Goal: Information Seeking & Learning: Learn about a topic

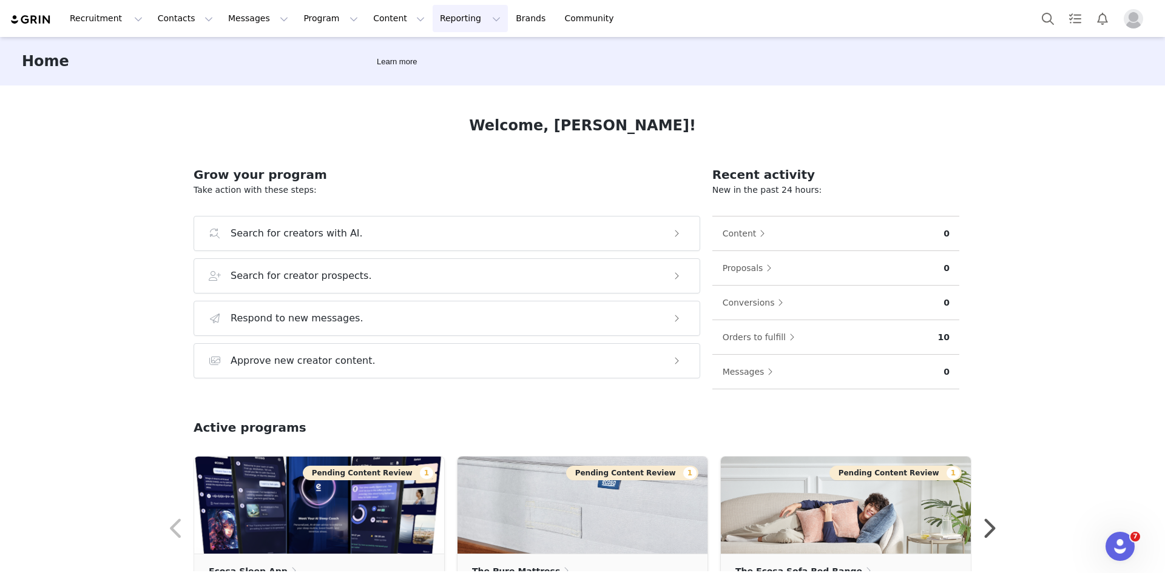
click at [433, 26] on button "Reporting Reporting" at bounding box center [470, 18] width 75 height 27
click at [428, 77] on p "Report Builder" at bounding box center [427, 76] width 61 height 13
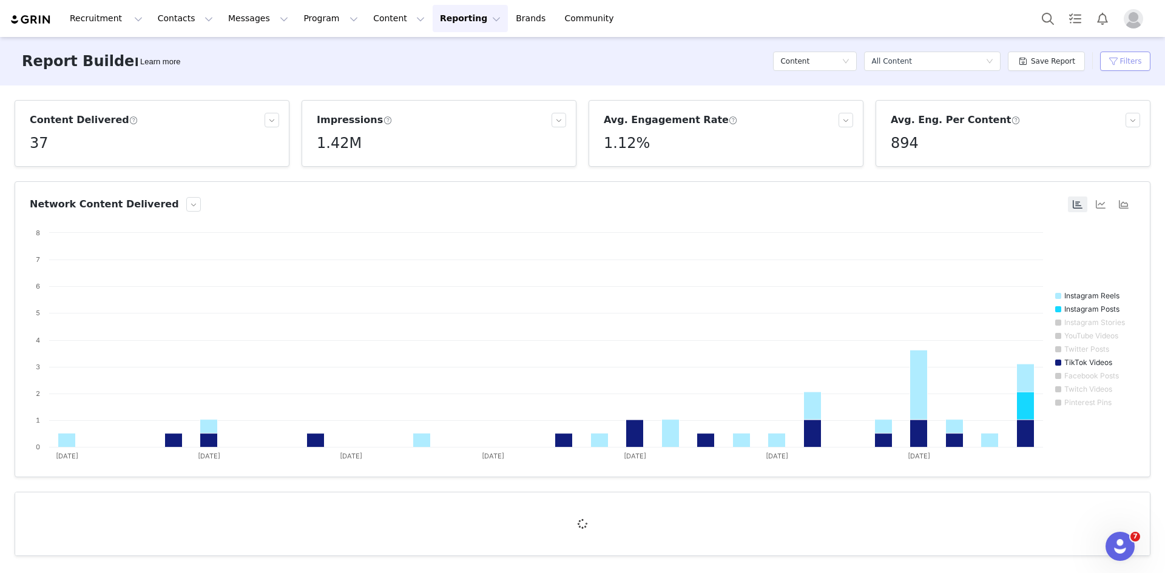
click at [1133, 64] on button "Filters" at bounding box center [1125, 61] width 50 height 19
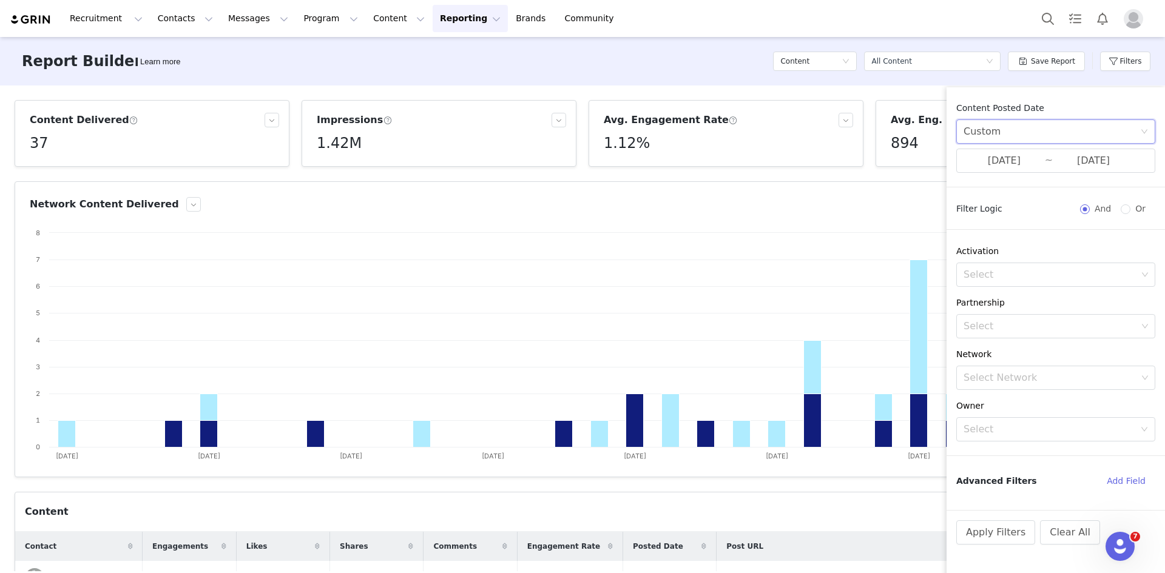
click at [1041, 135] on div "Custom" at bounding box center [1052, 131] width 177 height 23
click at [988, 155] on li "All time" at bounding box center [1055, 158] width 199 height 19
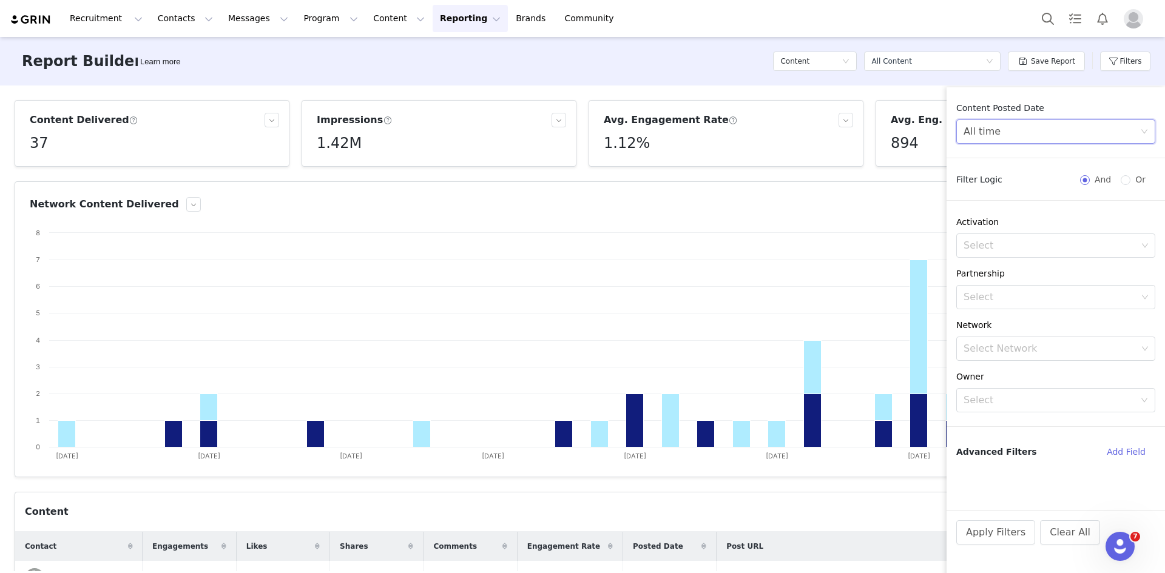
click at [1033, 132] on div "All time" at bounding box center [1052, 131] width 177 height 23
click at [1001, 218] on li "Custom" at bounding box center [1055, 216] width 199 height 19
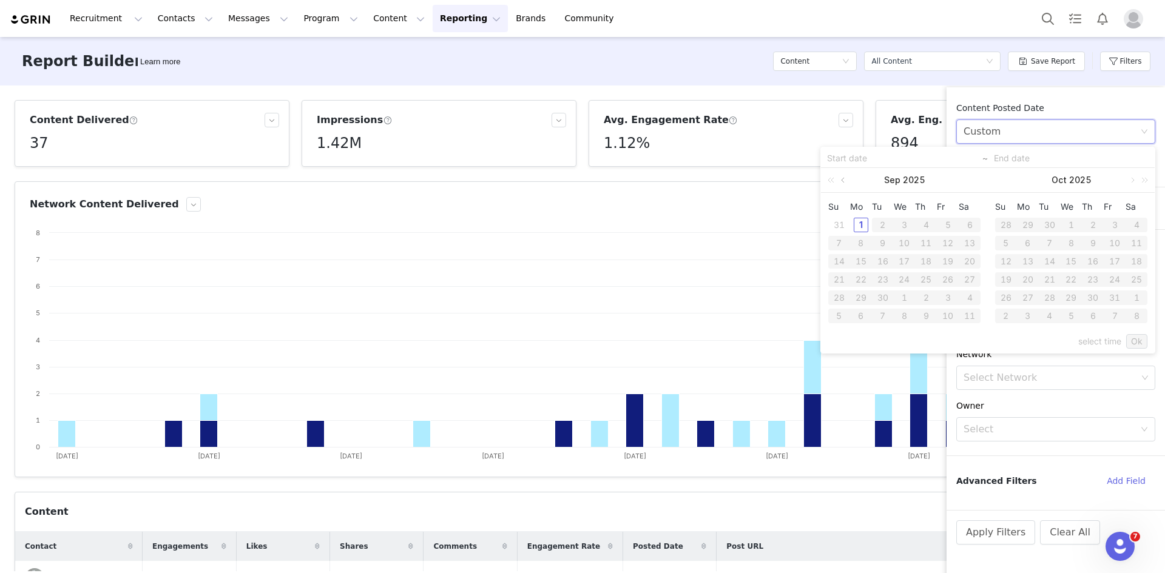
click at [842, 180] on link at bounding box center [844, 180] width 11 height 24
click at [948, 224] on div "1" at bounding box center [947, 225] width 15 height 15
type input "[DATE]"
click at [845, 319] on div "31" at bounding box center [839, 316] width 15 height 15
type input "[DATE]"
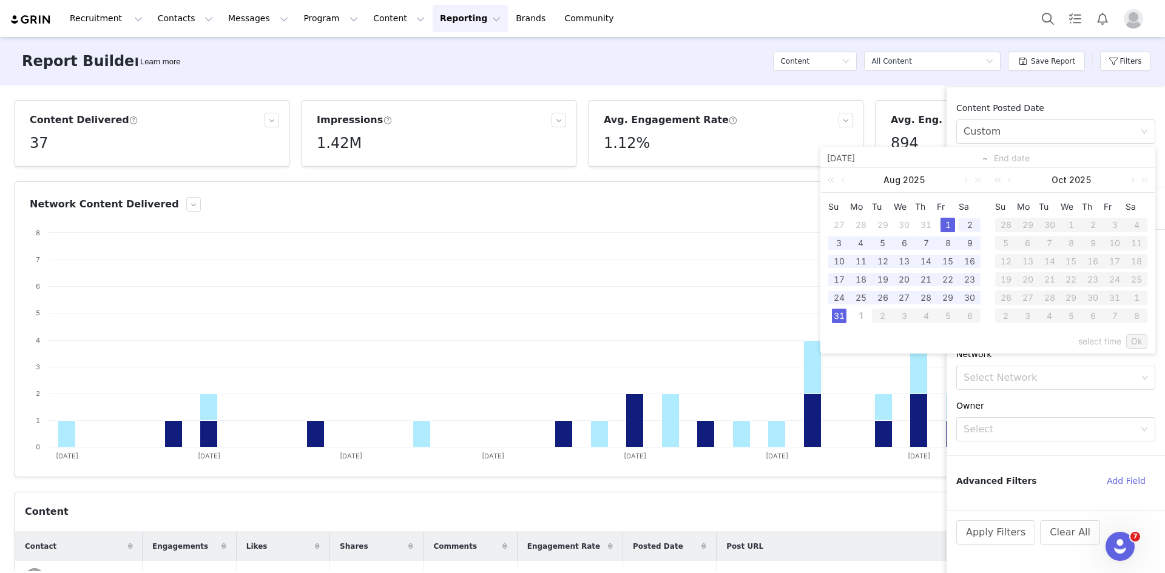
type input "[DATE]"
click at [1138, 340] on link "Ok" at bounding box center [1136, 341] width 21 height 15
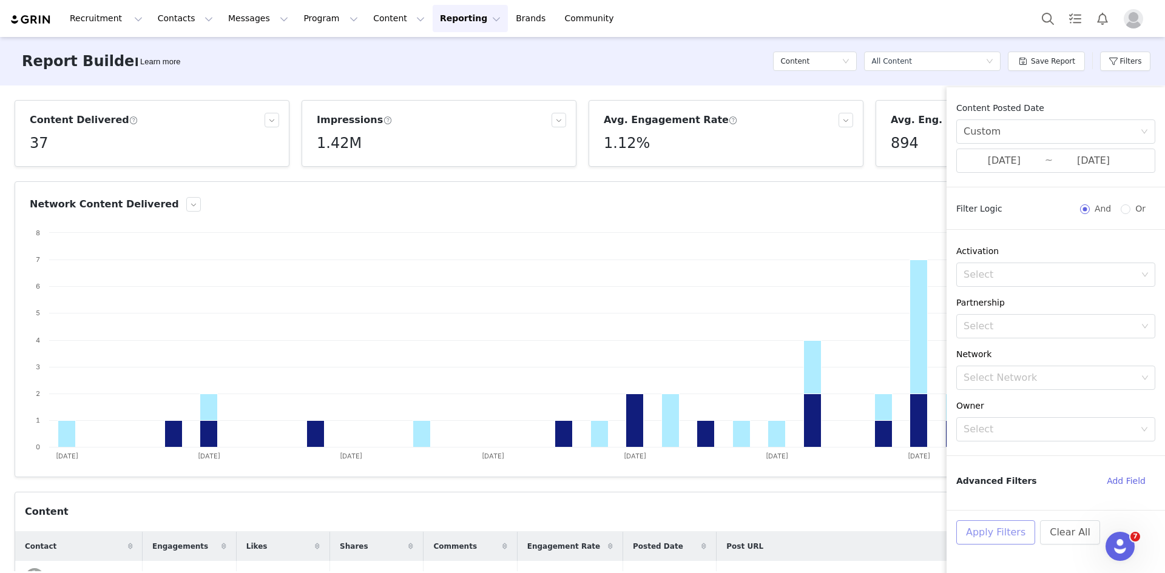
click at [978, 534] on button "Apply Filters" at bounding box center [995, 533] width 79 height 24
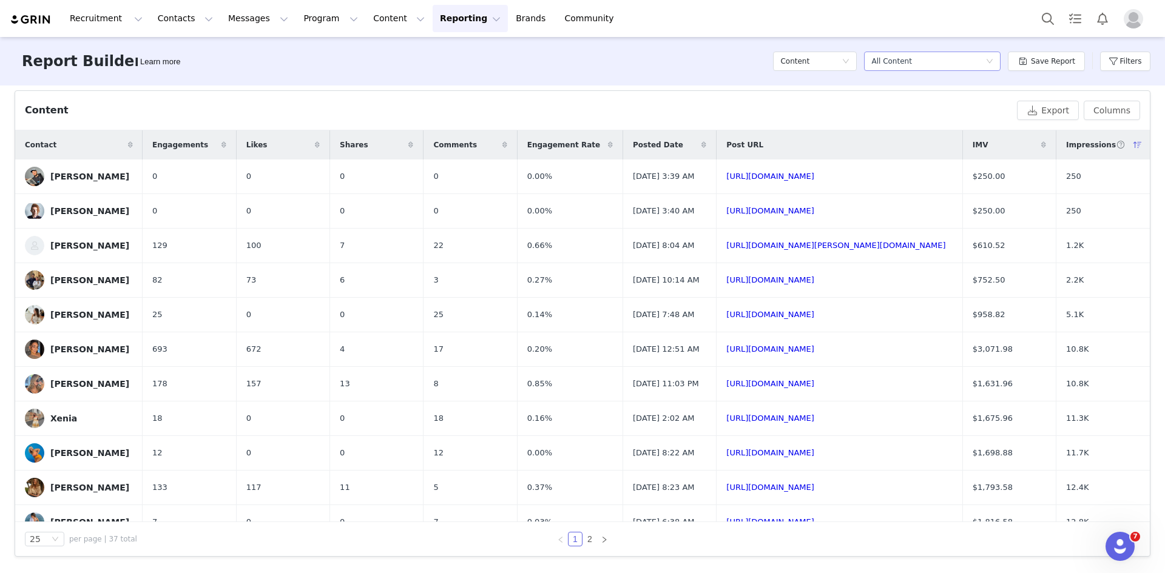
scroll to position [362, 0]
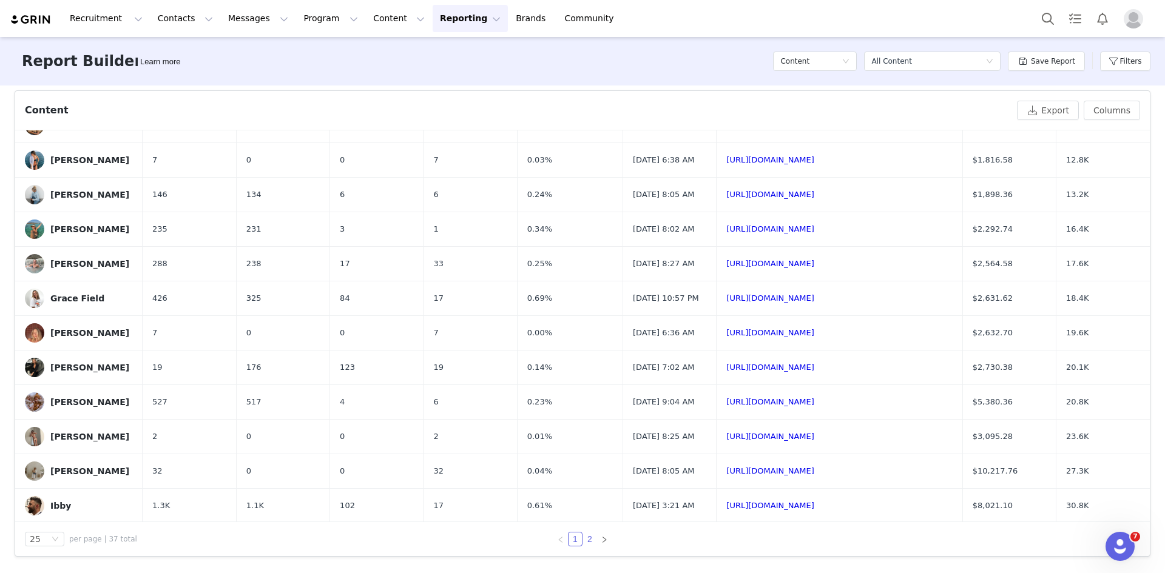
drag, startPoint x: 585, startPoint y: 542, endPoint x: 592, endPoint y: 532, distance: 11.8
click at [586, 542] on link "2" at bounding box center [589, 539] width 13 height 13
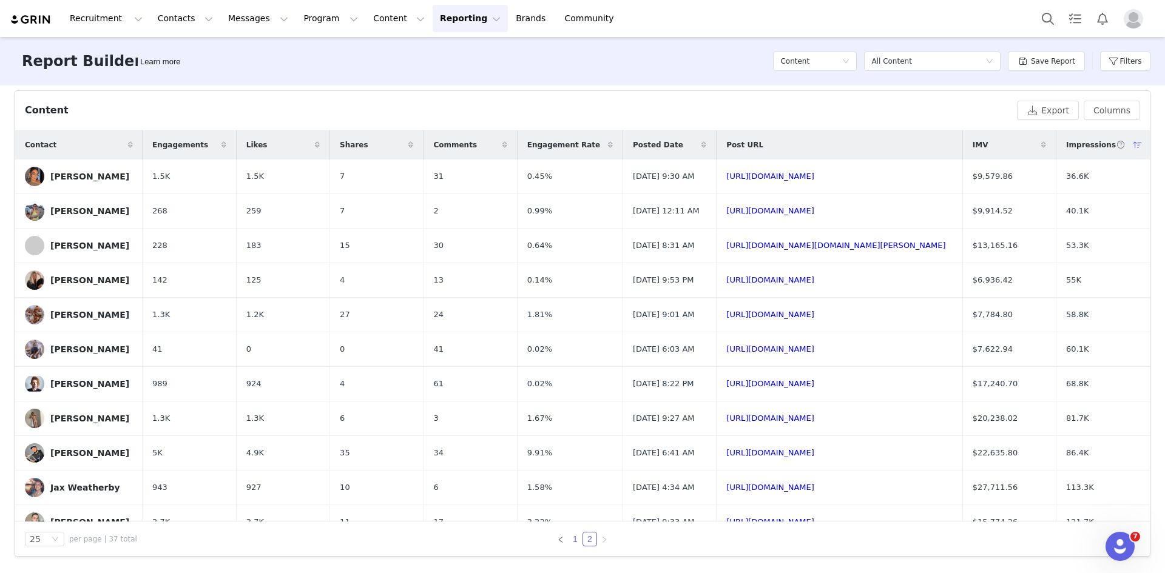
click at [570, 538] on link "1" at bounding box center [575, 539] width 13 height 13
drag, startPoint x: 999, startPoint y: 220, endPoint x: 930, endPoint y: 218, distance: 68.6
click at [930, 218] on tr "[PERSON_NAME] 0 0 0 0 0.00% [DATE] 3:40 AM [URL][DOMAIN_NAME] $250.00 250" at bounding box center [582, 211] width 1135 height 35
copy tr "$250.00"
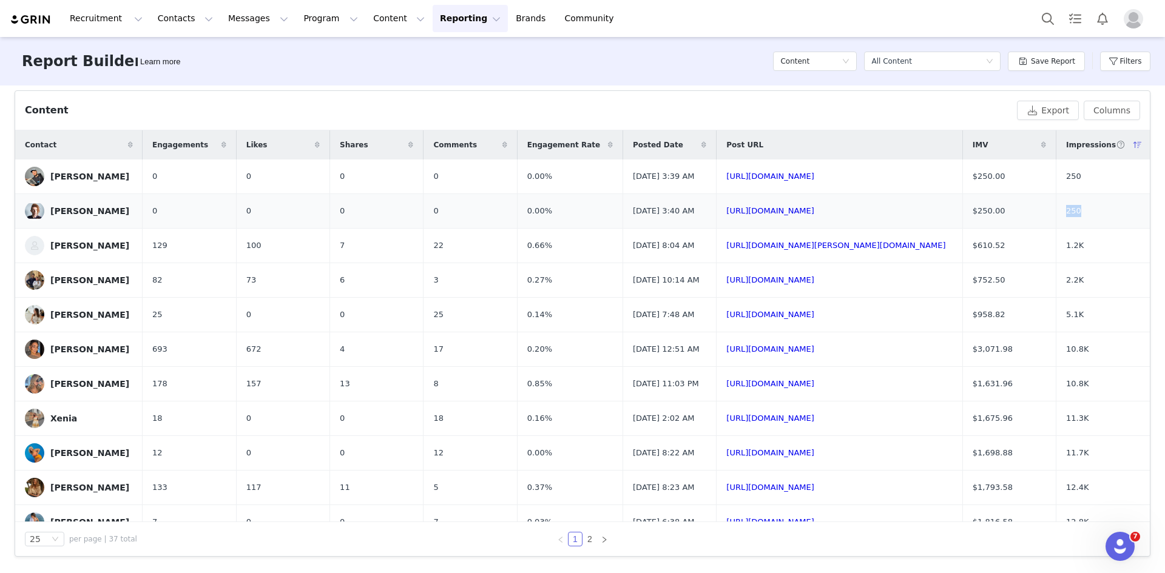
drag, startPoint x: 1081, startPoint y: 220, endPoint x: 1025, endPoint y: 217, distance: 56.5
click at [1025, 217] on tr "[PERSON_NAME] 0 0 0 0 0.00% [DATE] 3:40 AM [URL][DOMAIN_NAME] $250.00 250" at bounding box center [582, 211] width 1135 height 35
copy tr "250"
drag, startPoint x: 522, startPoint y: 214, endPoint x: 431, endPoint y: 217, distance: 91.1
click at [447, 215] on tr "[PERSON_NAME] 0 0 0 0 0.00% [DATE] 3:40 AM [URL][DOMAIN_NAME] $250.00 250" at bounding box center [582, 211] width 1135 height 35
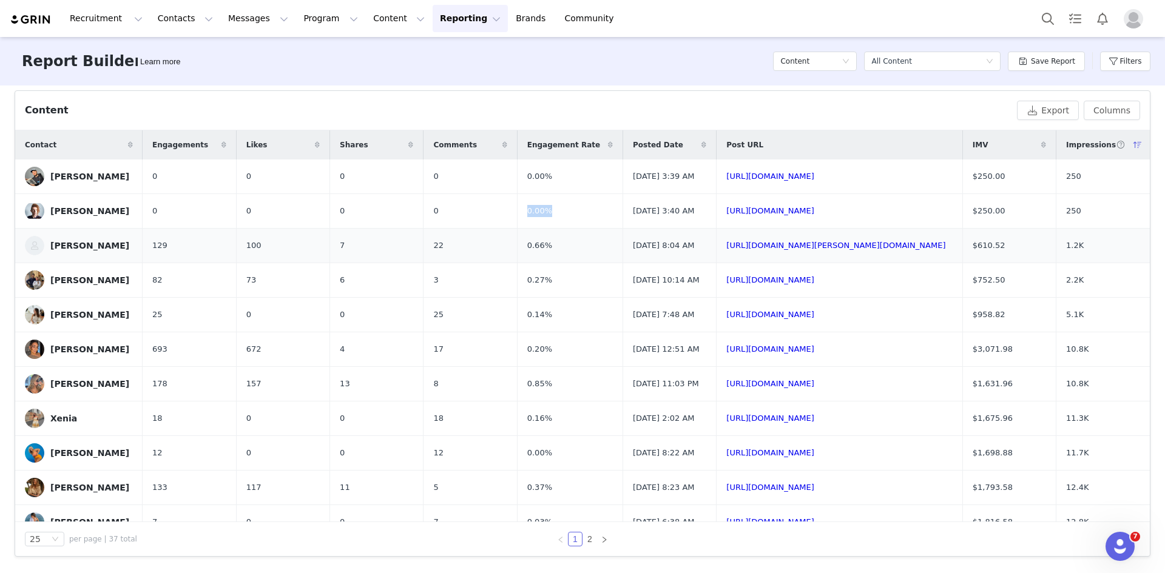
copy tr "0.00%"
click at [589, 536] on link "2" at bounding box center [589, 539] width 13 height 13
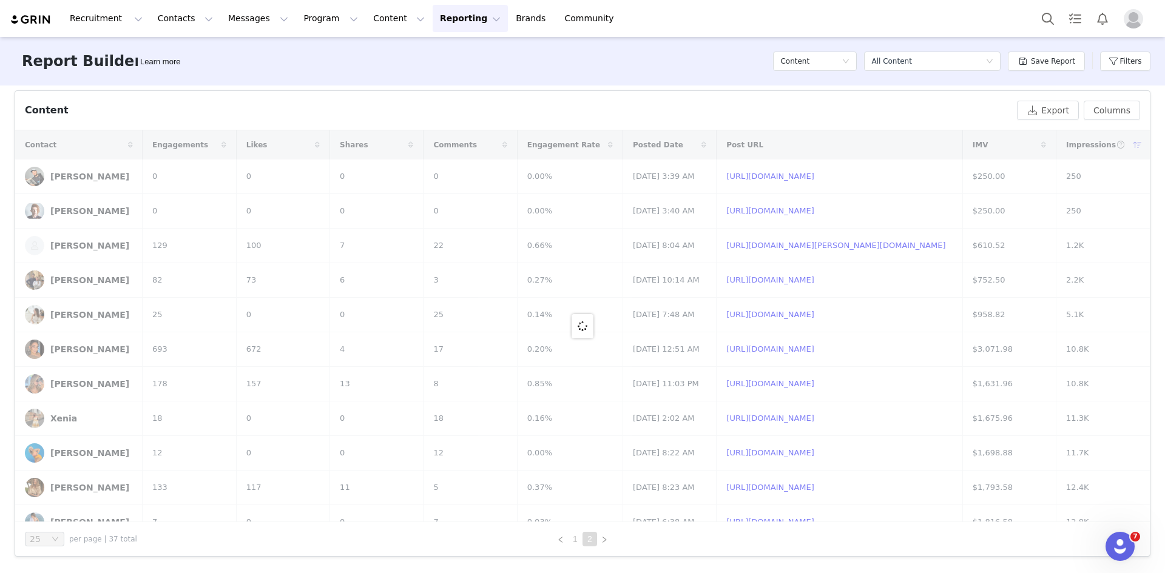
scroll to position [0, 0]
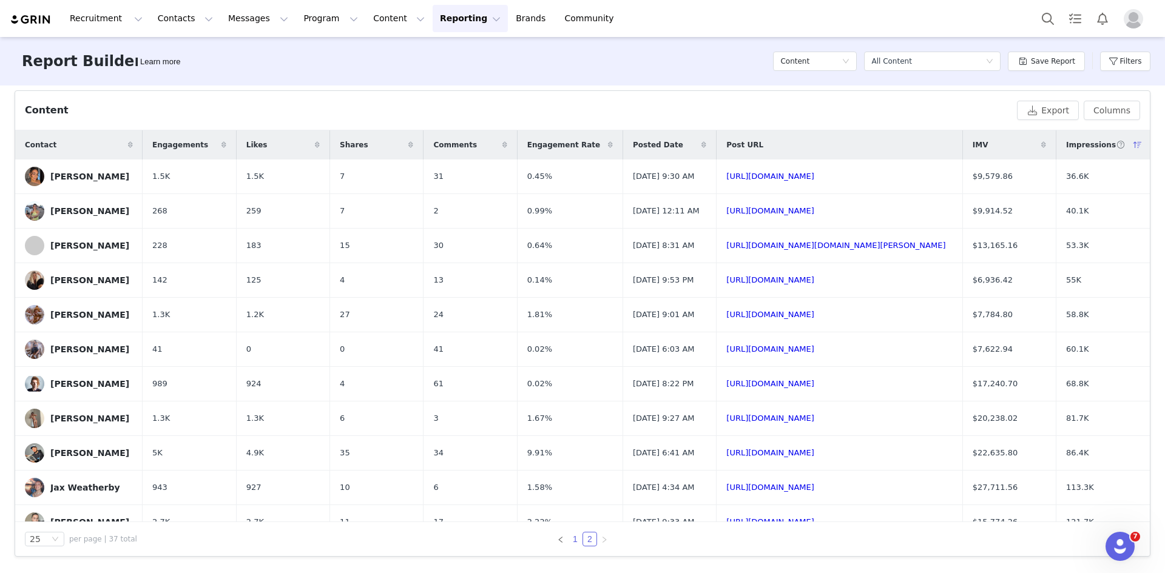
click at [570, 540] on link "1" at bounding box center [575, 539] width 13 height 13
click at [302, 69] on div "Report Builder Learn more Content Select a report All Content Save Report Filte…" at bounding box center [582, 61] width 1165 height 49
drag, startPoint x: 1098, startPoint y: 174, endPoint x: 1055, endPoint y: 177, distance: 43.1
click at [1055, 177] on tr "[PERSON_NAME] 0 0 0 0 0.00% [DATE] 3:39 AM [URL][DOMAIN_NAME] $250.00 250" at bounding box center [582, 177] width 1135 height 35
copy tr "250"
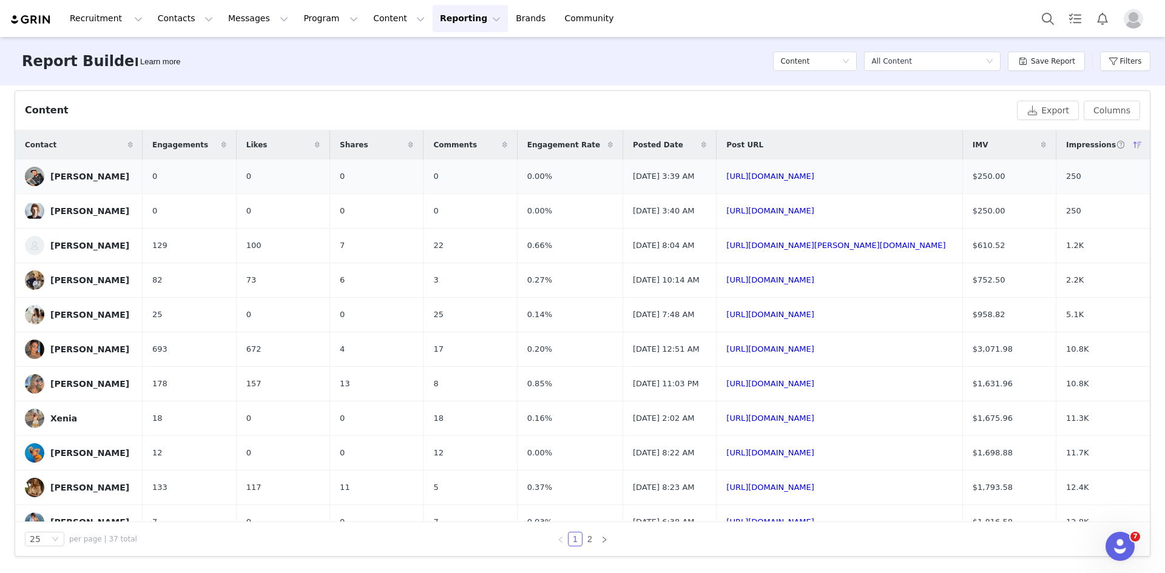
click at [1005, 178] on span "$250.00" at bounding box center [989, 177] width 33 height 12
copy span "$250.00"
drag, startPoint x: 444, startPoint y: 179, endPoint x: 390, endPoint y: 173, distance: 53.7
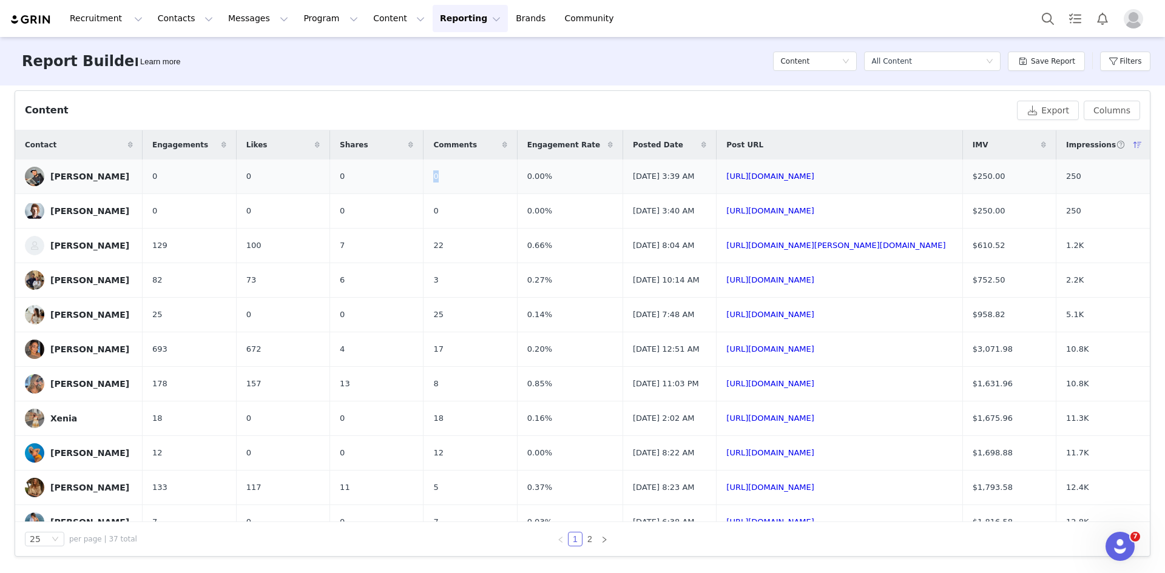
click at [390, 173] on tr "[PERSON_NAME] 0 0 0 0 0.00% [DATE] 3:39 AM [URL][DOMAIN_NAME] $250.00 250" at bounding box center [582, 177] width 1135 height 35
drag, startPoint x: 527, startPoint y: 180, endPoint x: 470, endPoint y: 176, distance: 56.6
click at [470, 176] on tr "[PERSON_NAME] 0 0 0 0 0.00% [DATE] 3:39 AM [URL][DOMAIN_NAME] $250.00 250" at bounding box center [582, 177] width 1135 height 35
copy tr "0.00%"
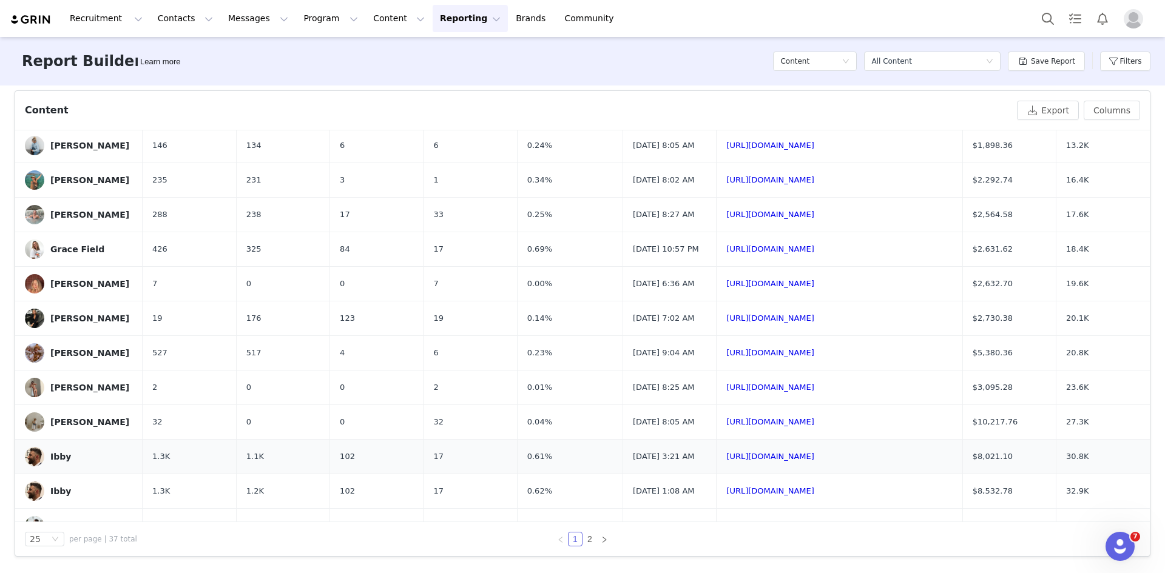
scroll to position [618, 0]
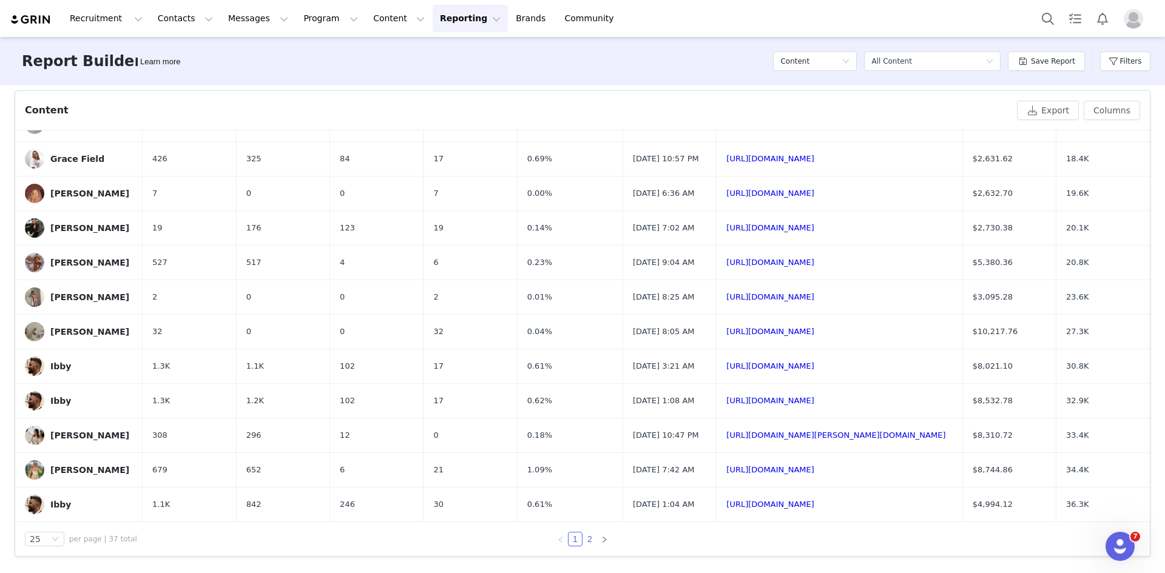
click at [585, 537] on link "2" at bounding box center [589, 539] width 13 height 13
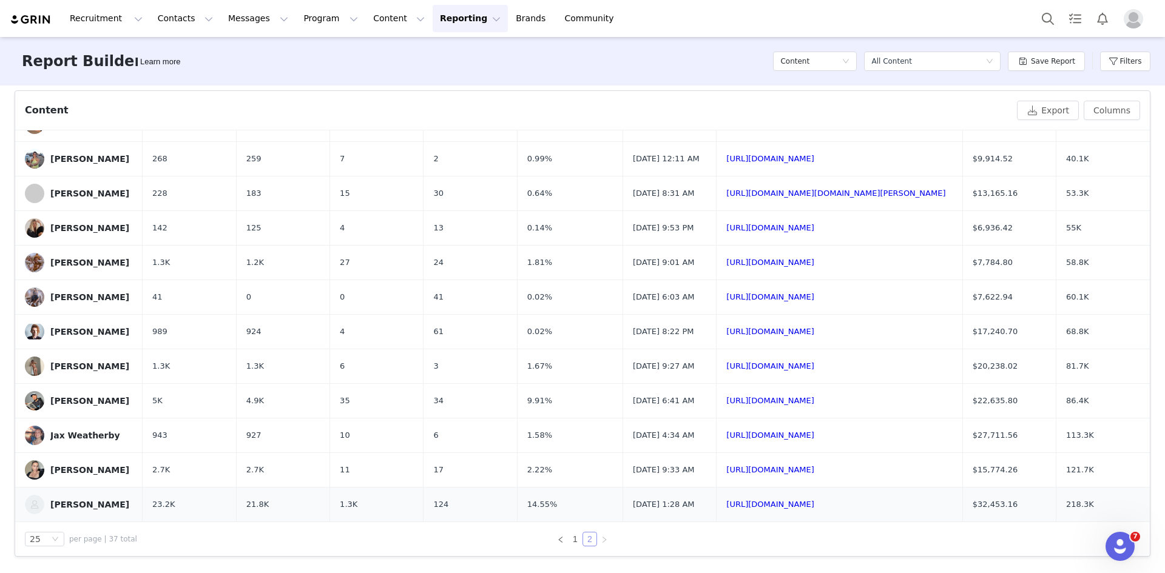
scroll to position [112, 0]
click at [570, 537] on link "1" at bounding box center [575, 539] width 13 height 13
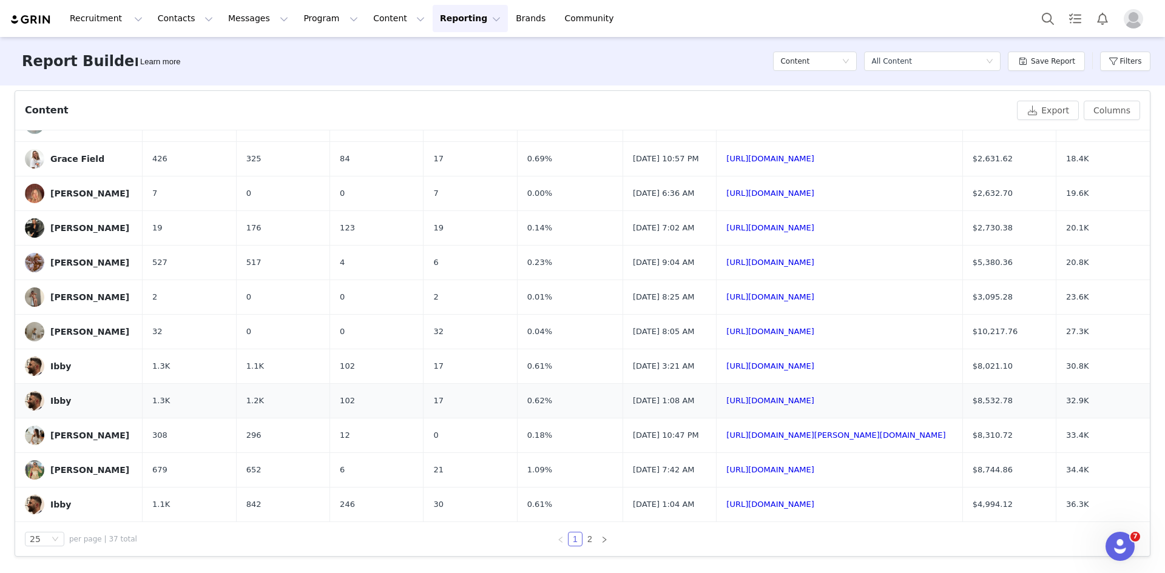
scroll to position [618, 0]
click at [584, 540] on link "2" at bounding box center [589, 539] width 13 height 13
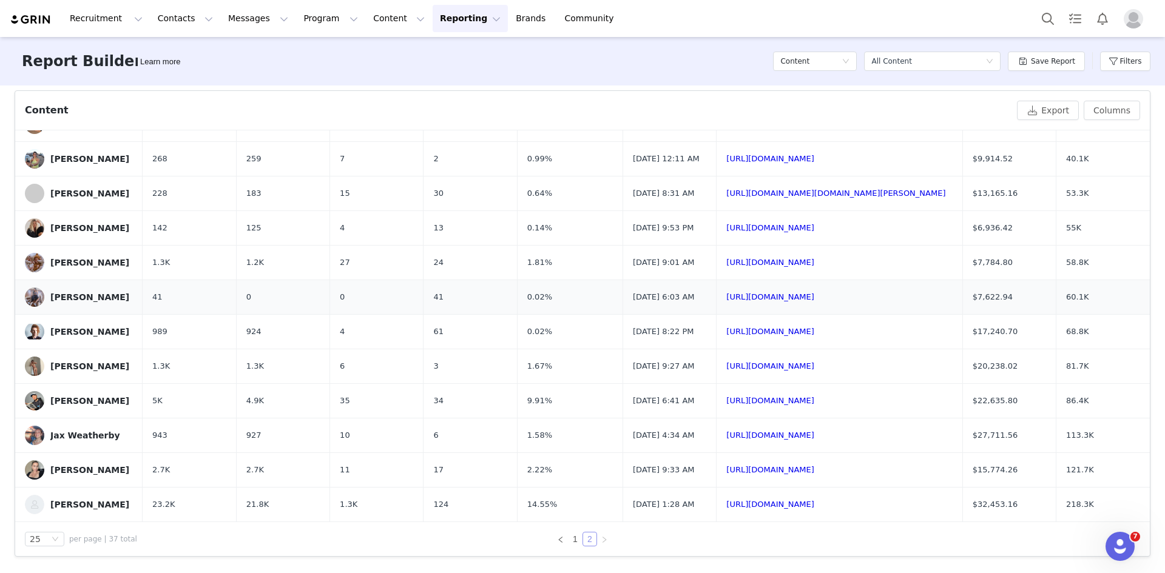
scroll to position [112, 0]
click at [791, 500] on link "[URL][DOMAIN_NAME]" at bounding box center [770, 504] width 88 height 9
click at [572, 540] on link "1" at bounding box center [575, 539] width 13 height 13
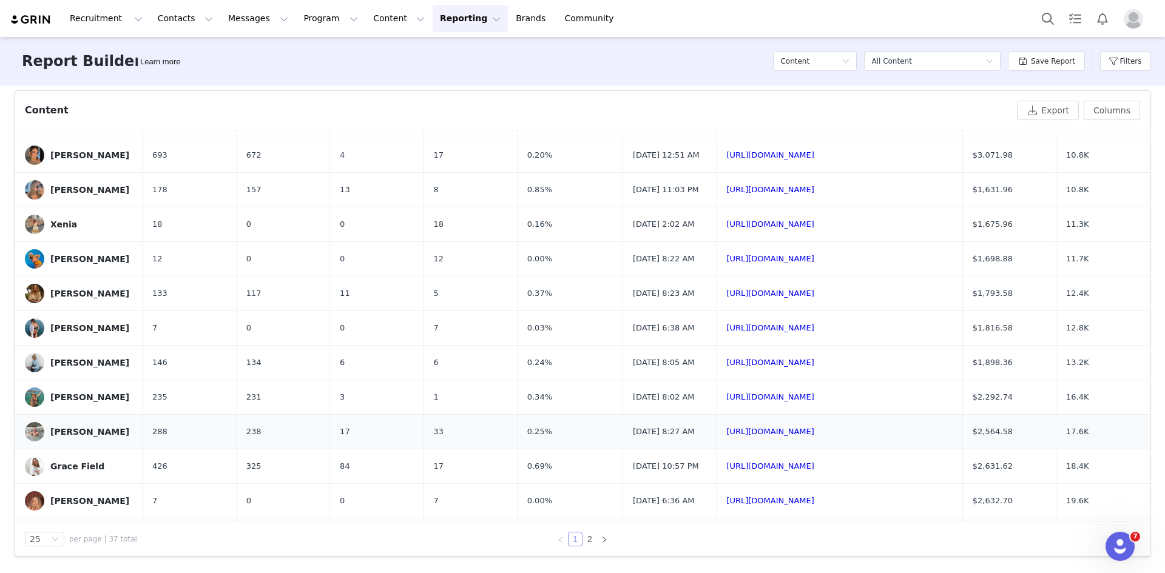
scroll to position [193, 0]
drag, startPoint x: 1024, startPoint y: 259, endPoint x: 974, endPoint y: 261, distance: 50.4
click at [974, 243] on td "$1,675.96" at bounding box center [1008, 226] width 93 height 35
copy span "$1,675.96"
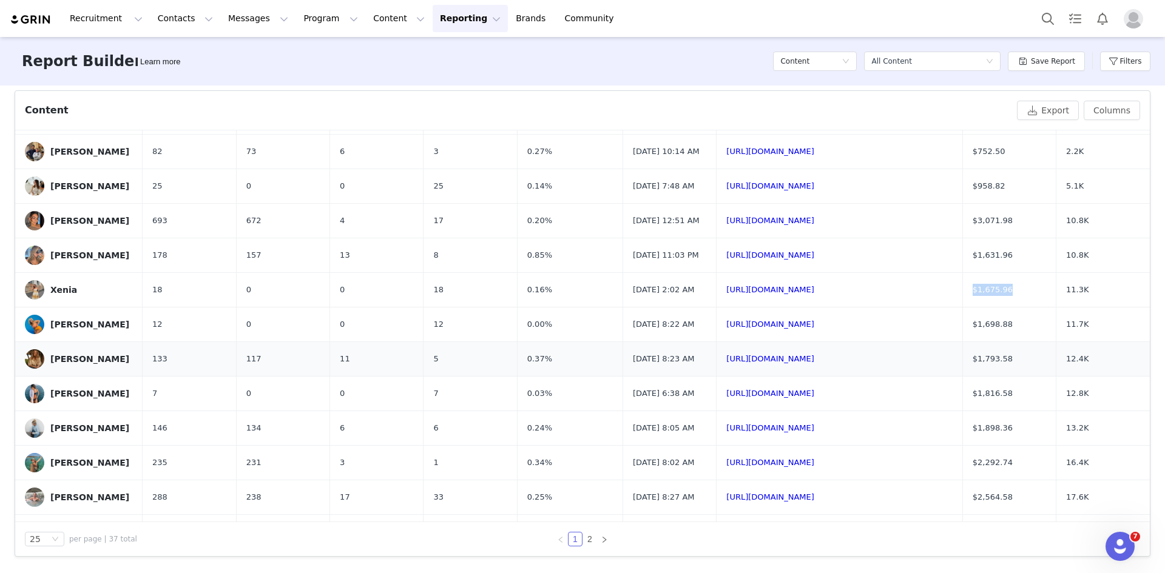
scroll to position [182, 0]
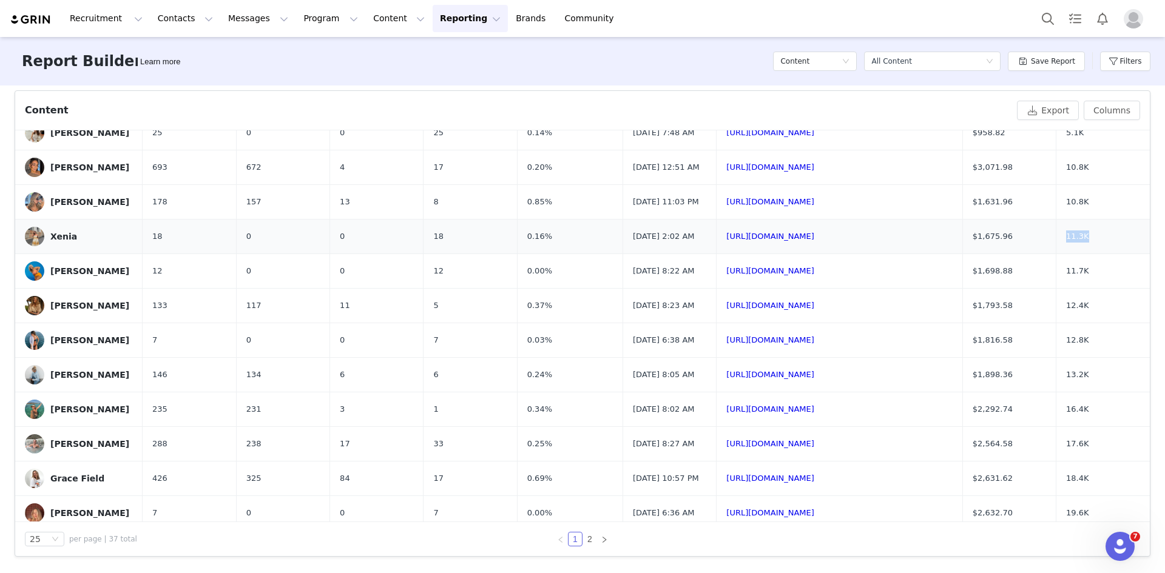
drag, startPoint x: 1106, startPoint y: 274, endPoint x: 1064, endPoint y: 270, distance: 42.0
click at [1064, 254] on tr "Xenia 18 0 0 18 0.16% [DATE] 2:02 AM [URL][DOMAIN_NAME] $1,675.96 11.3K" at bounding box center [582, 237] width 1135 height 35
copy tr "11.3K"
drag, startPoint x: 538, startPoint y: 268, endPoint x: 473, endPoint y: 257, distance: 66.4
click at [473, 254] on tr "Xenia 18 0 0 18 0.16% [DATE] 2:02 AM [URL][DOMAIN_NAME] $1,675.96 11.3K" at bounding box center [582, 237] width 1135 height 35
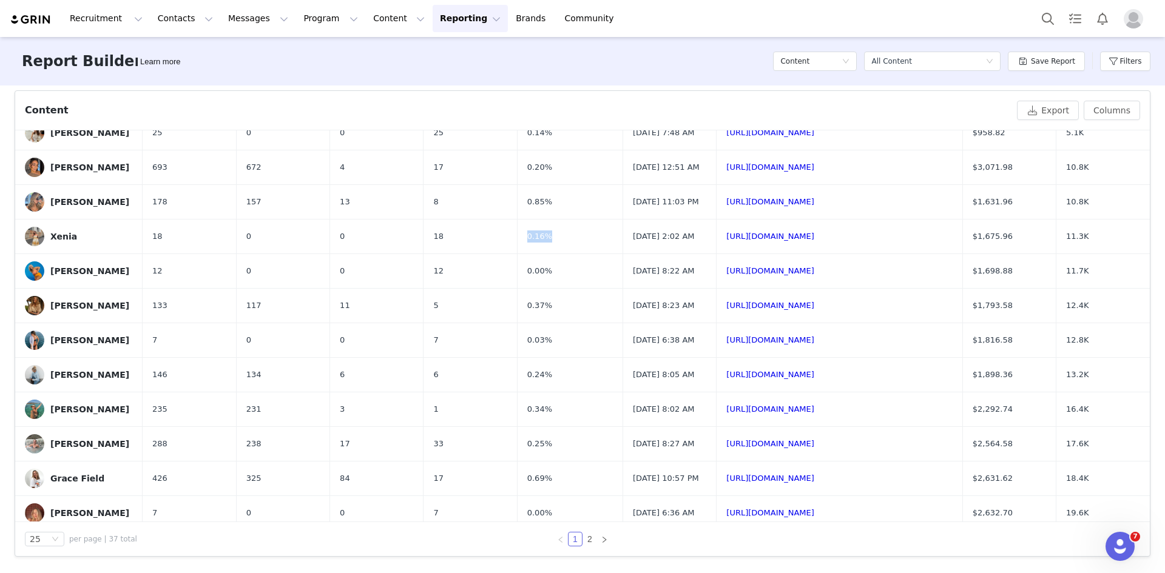
copy tr "0.16%"
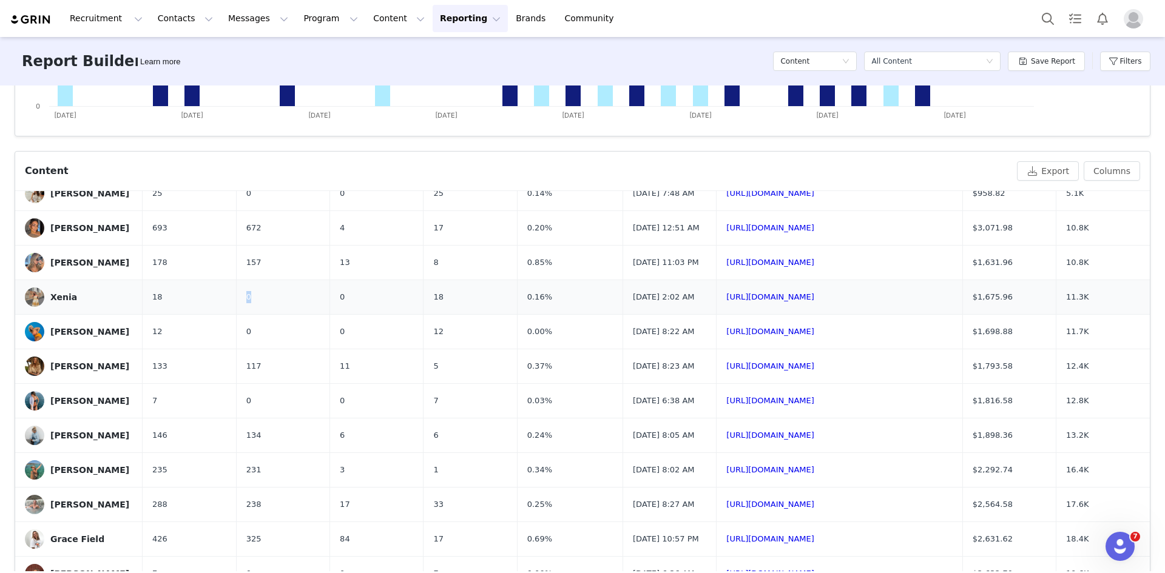
click at [236, 315] on td "0" at bounding box center [282, 297] width 93 height 35
copy span "0"
drag, startPoint x: 419, startPoint y: 327, endPoint x: 406, endPoint y: 327, distance: 12.7
click at [424, 315] on td "18" at bounding box center [470, 297] width 93 height 35
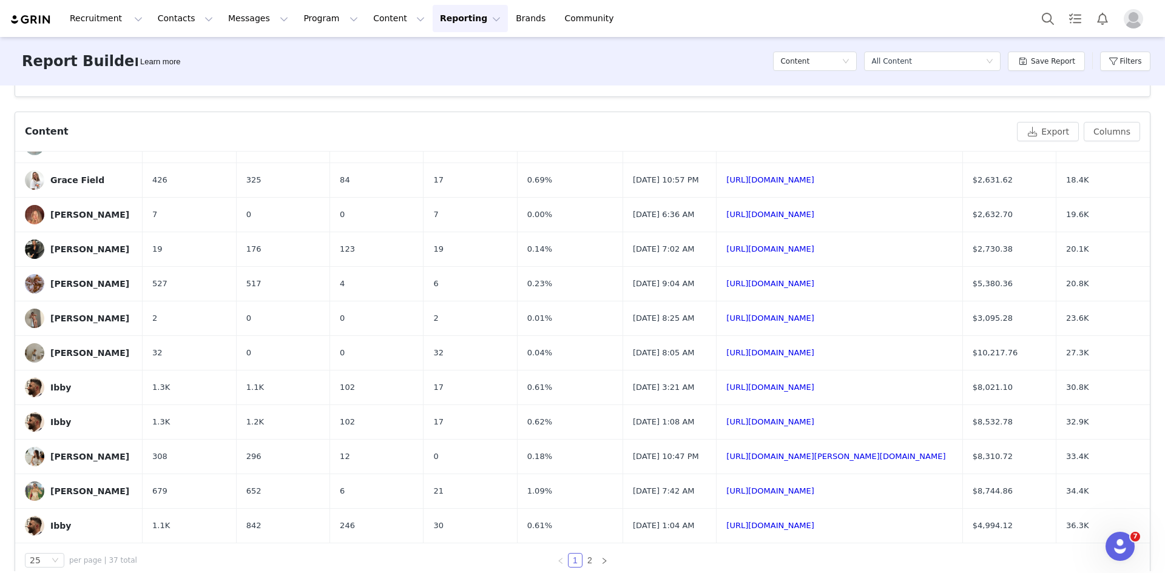
scroll to position [402, 0]
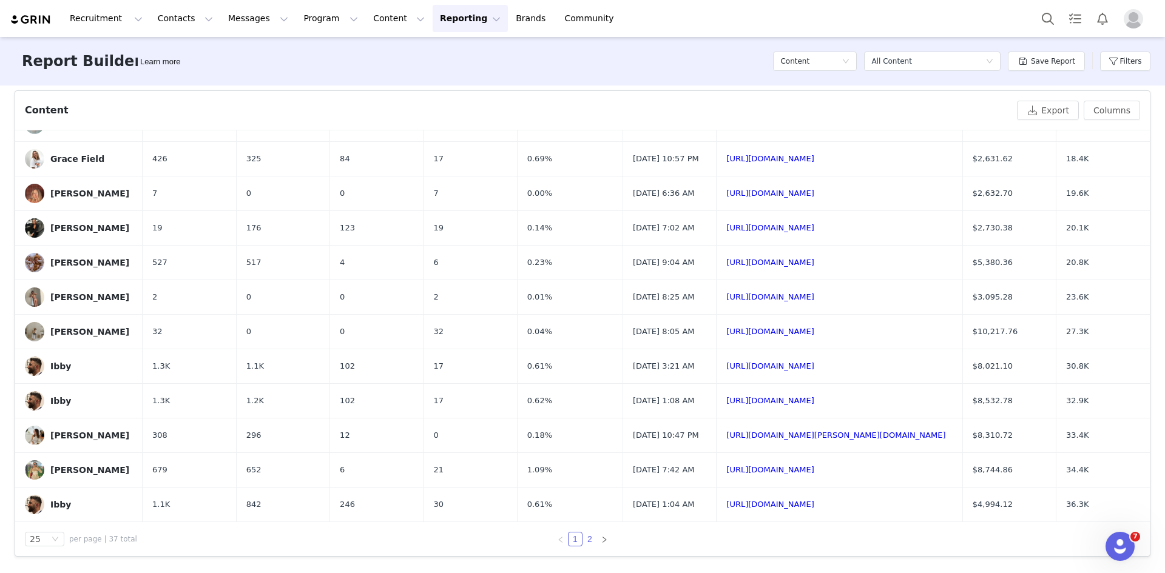
click at [585, 541] on link "2" at bounding box center [589, 539] width 13 height 13
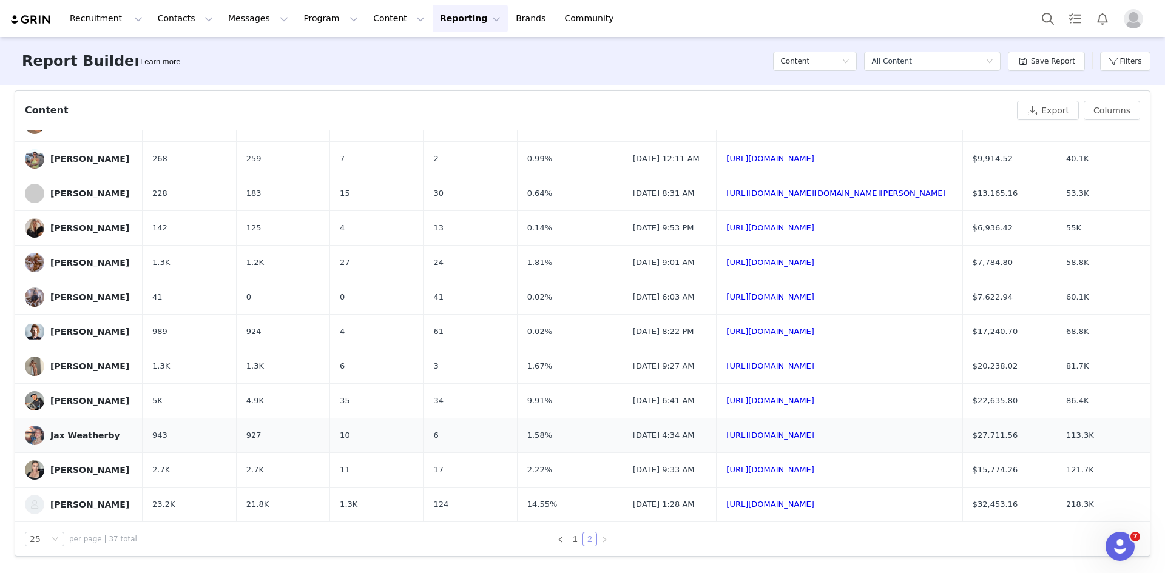
scroll to position [112, 0]
click at [569, 540] on link "1" at bounding box center [575, 539] width 13 height 13
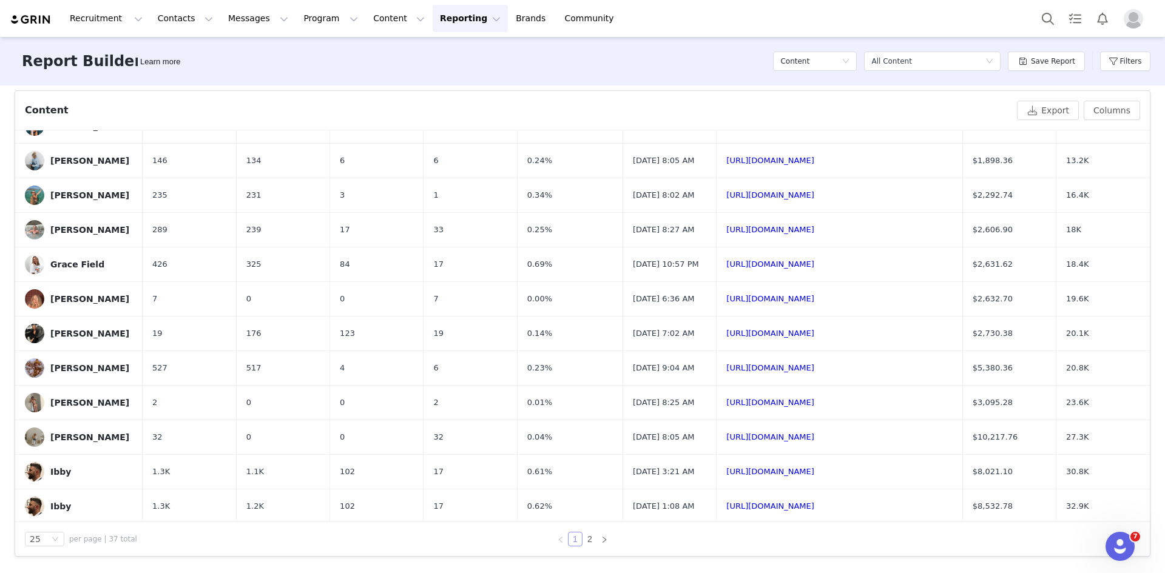
scroll to position [314, 0]
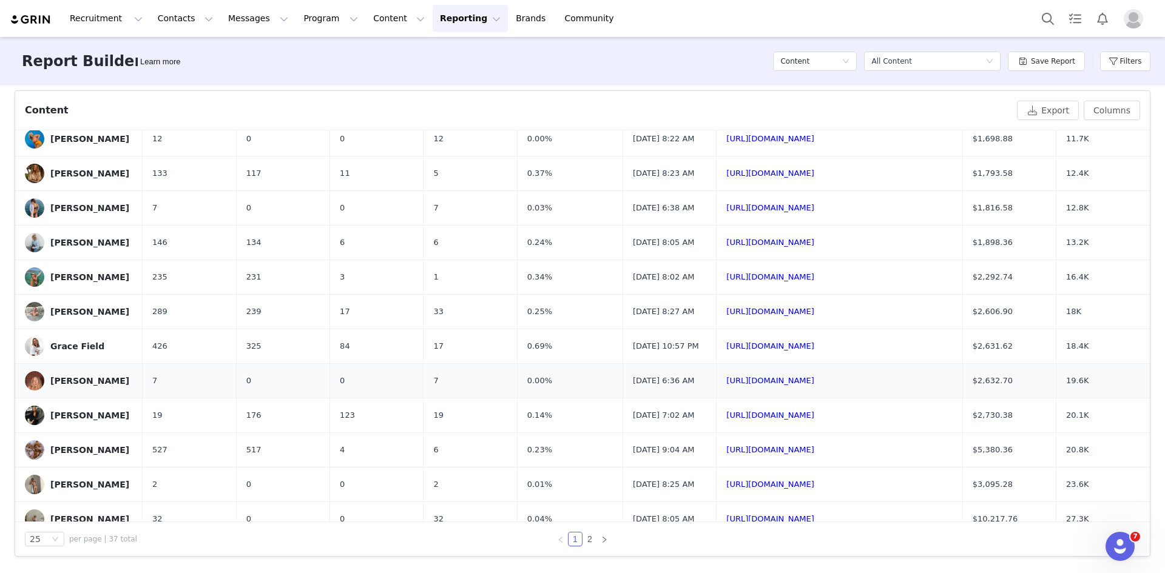
click at [63, 386] on div "[PERSON_NAME]" at bounding box center [89, 381] width 79 height 10
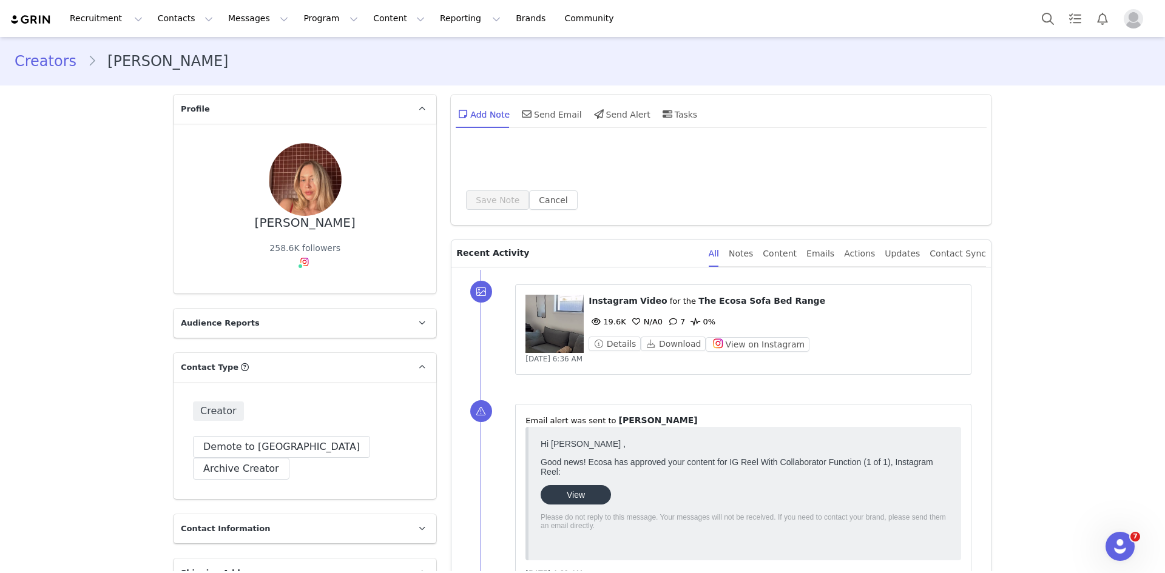
click at [309, 248] on div "258.6K followers" at bounding box center [304, 248] width 71 height 13
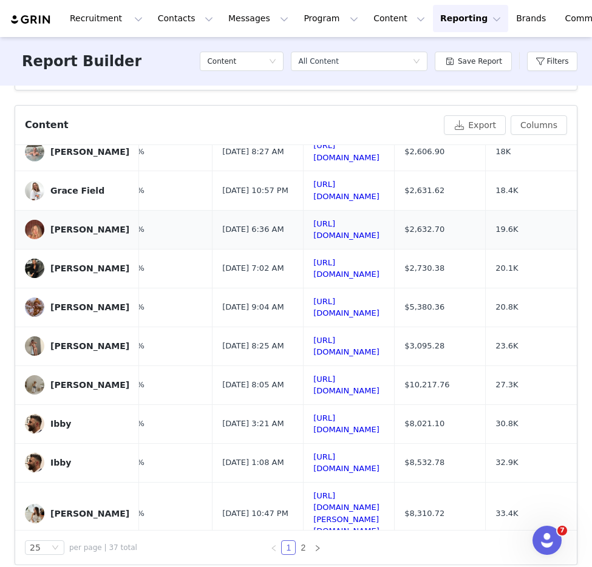
scroll to position [485, 598]
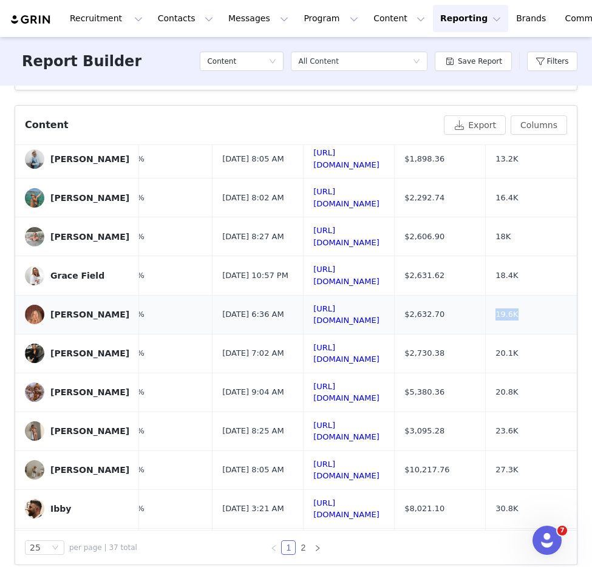
drag, startPoint x: 503, startPoint y: 275, endPoint x: 474, endPoint y: 273, distance: 29.2
click at [485, 295] on td "19.6K" at bounding box center [530, 314] width 91 height 39
drag, startPoint x: 434, startPoint y: 272, endPoint x: 383, endPoint y: 273, distance: 51.0
click at [394, 295] on td "$2,632.70" at bounding box center [439, 314] width 91 height 39
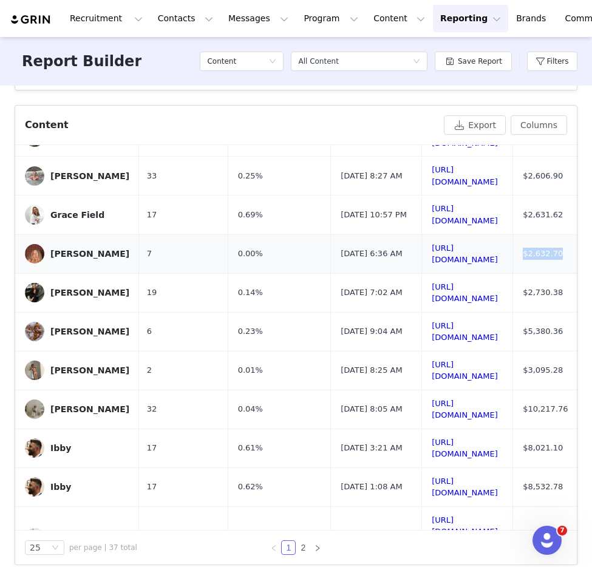
scroll to position [546, 282]
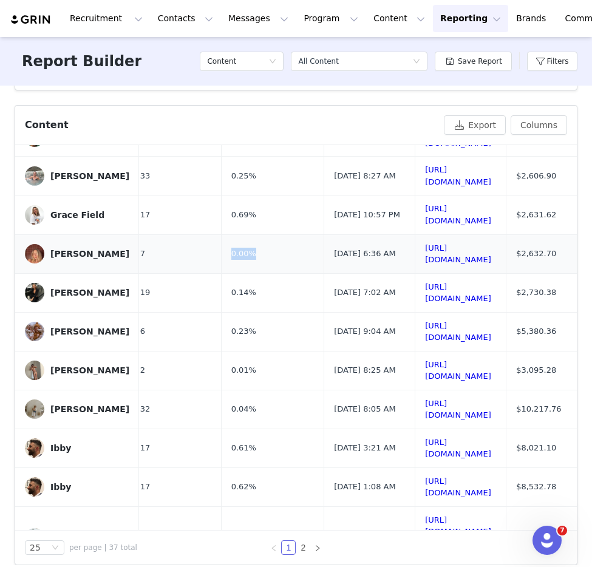
drag, startPoint x: 252, startPoint y: 212, endPoint x: 202, endPoint y: 215, distance: 50.5
click at [202, 234] on tr "[PERSON_NAME] 7 0 0 7 0.00% [DATE] 6:36 AM [URL][DOMAIN_NAME] $2,632.70 19.6K" at bounding box center [210, 253] width 955 height 39
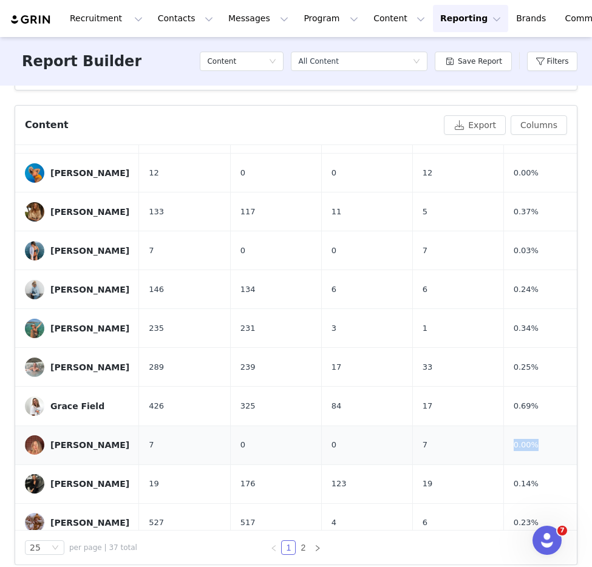
scroll to position [425, 0]
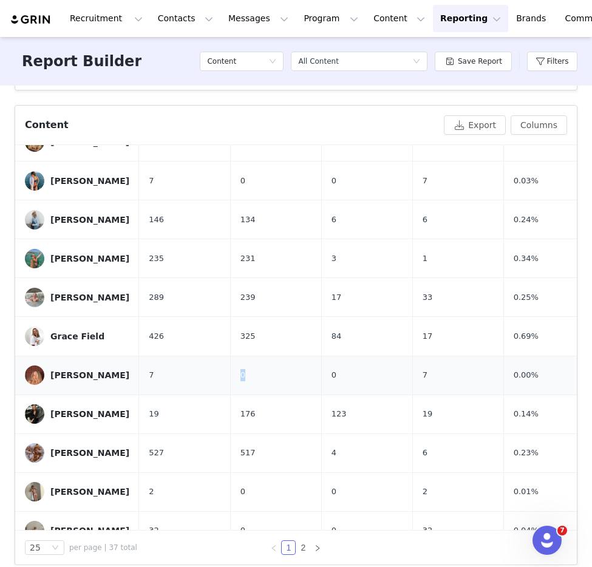
drag, startPoint x: 265, startPoint y: 335, endPoint x: 223, endPoint y: 337, distance: 41.9
click at [223, 356] on tr "[PERSON_NAME] 7 0 0 7 0.00% [DATE] 6:36 AM [URL][DOMAIN_NAME] $2,632.70 19.6K" at bounding box center [492, 375] width 955 height 39
drag, startPoint x: 433, startPoint y: 340, endPoint x: 396, endPoint y: 339, distance: 37.0
click at [396, 356] on tr "[PERSON_NAME] 7 0 0 7 0.00% [DATE] 6:36 AM [URL][DOMAIN_NAME] $2,632.70 19.6K" at bounding box center [492, 375] width 955 height 39
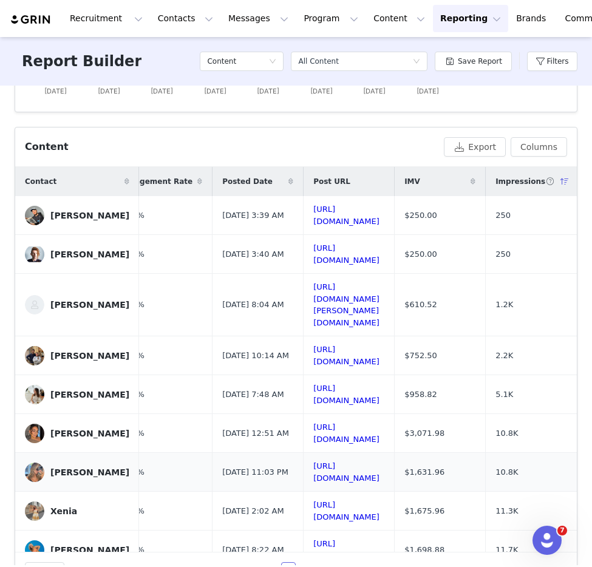
scroll to position [416, 0]
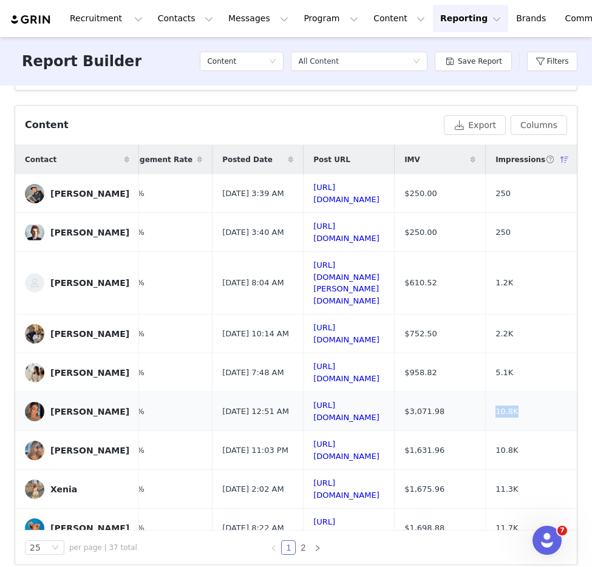
drag, startPoint x: 515, startPoint y: 377, endPoint x: 468, endPoint y: 376, distance: 46.7
click at [485, 392] on td "10.8K" at bounding box center [530, 411] width 91 height 39
drag, startPoint x: 402, startPoint y: 375, endPoint x: 380, endPoint y: 370, distance: 23.0
click at [394, 392] on td "$3,071.98" at bounding box center [439, 411] width 91 height 39
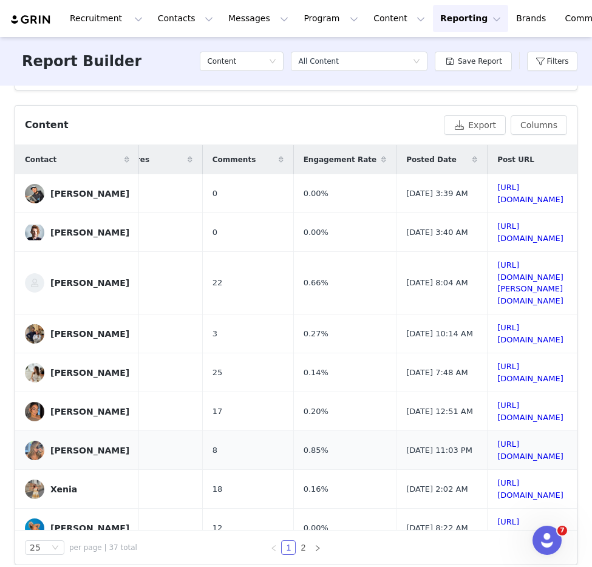
scroll to position [0, 209]
drag, startPoint x: 336, startPoint y: 377, endPoint x: 280, endPoint y: 368, distance: 55.9
click at [280, 392] on tr "[PERSON_NAME] 693 672 4 17 0.20% [DATE] 12:51 AM [URL][DOMAIN_NAME] $3,071.98 1…" at bounding box center [283, 411] width 955 height 39
click at [214, 405] on span "17" at bounding box center [219, 411] width 10 height 12
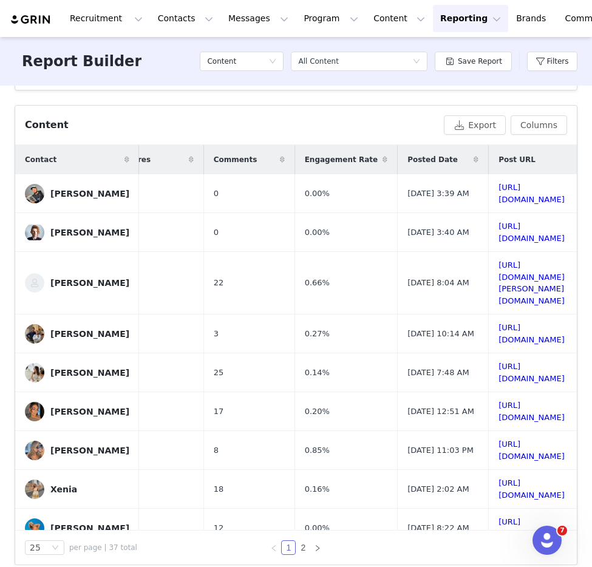
drag, startPoint x: 309, startPoint y: 515, endPoint x: 283, endPoint y: 516, distance: 26.7
click at [283, 530] on div "25 per page | 37 total 1 2" at bounding box center [295, 547] width 561 height 34
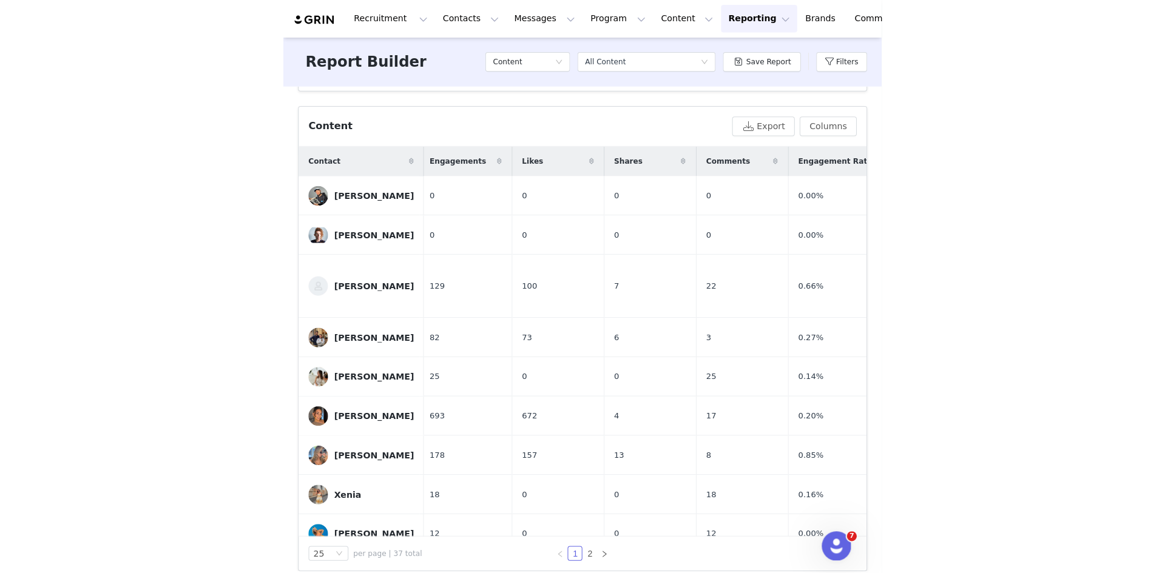
scroll to position [0, 0]
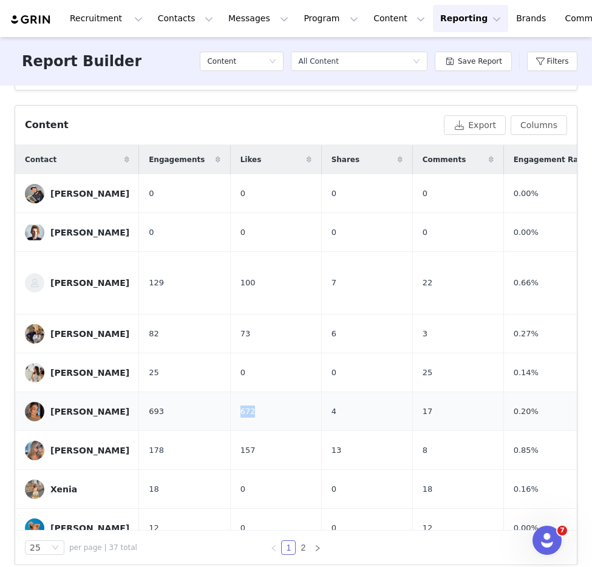
drag, startPoint x: 253, startPoint y: 372, endPoint x: 223, endPoint y: 375, distance: 29.9
click at [223, 392] on tr "[PERSON_NAME] 693 672 4 17 0.20% [DATE] 12:51 AM [URL][DOMAIN_NAME] $3,071.98 1…" at bounding box center [492, 411] width 955 height 39
drag, startPoint x: 439, startPoint y: 375, endPoint x: 405, endPoint y: 375, distance: 33.4
click at [405, 392] on tr "[PERSON_NAME] 693 672 4 17 0.20% [DATE] 12:51 AM [URL][DOMAIN_NAME] $3,071.98 1…" at bounding box center [492, 411] width 955 height 39
click at [331, 405] on span "4" at bounding box center [333, 411] width 5 height 12
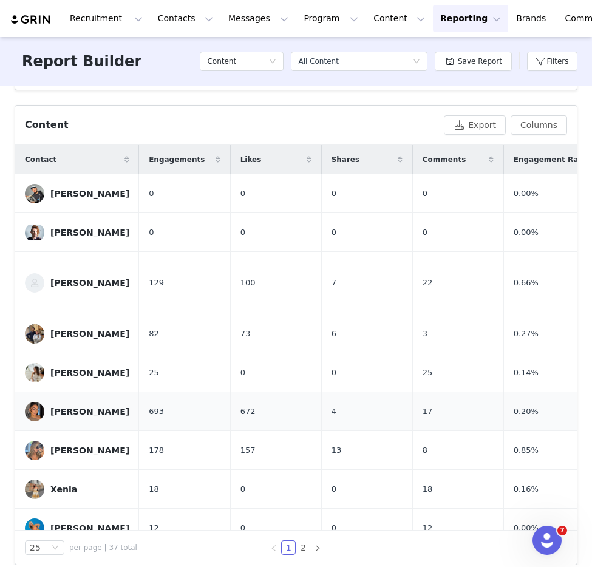
click at [331, 405] on span "4" at bounding box center [333, 411] width 5 height 12
drag, startPoint x: 428, startPoint y: 375, endPoint x: 406, endPoint y: 375, distance: 21.8
click at [412, 392] on td "17" at bounding box center [457, 411] width 91 height 39
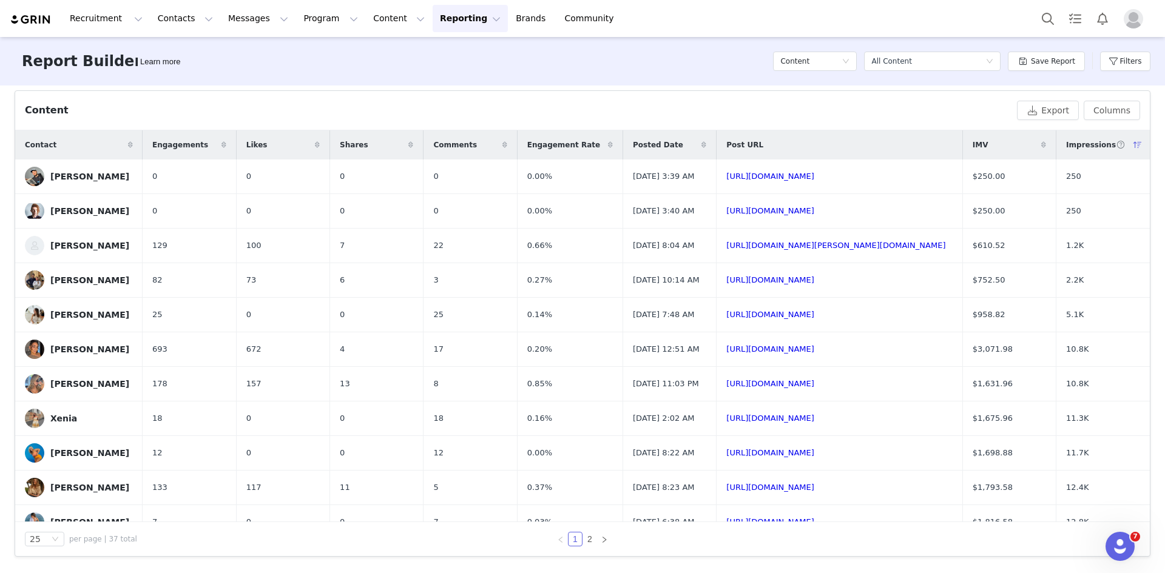
scroll to position [401, 0]
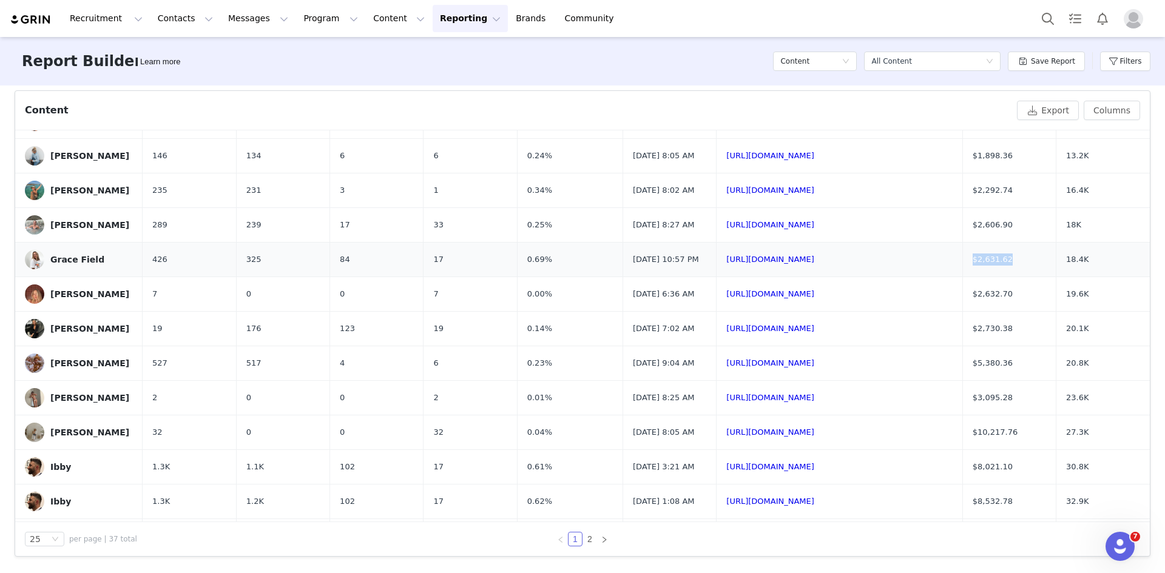
drag, startPoint x: 1035, startPoint y: 327, endPoint x: 978, endPoint y: 324, distance: 57.1
click at [978, 277] on td "$2,631.62" at bounding box center [1008, 260] width 93 height 35
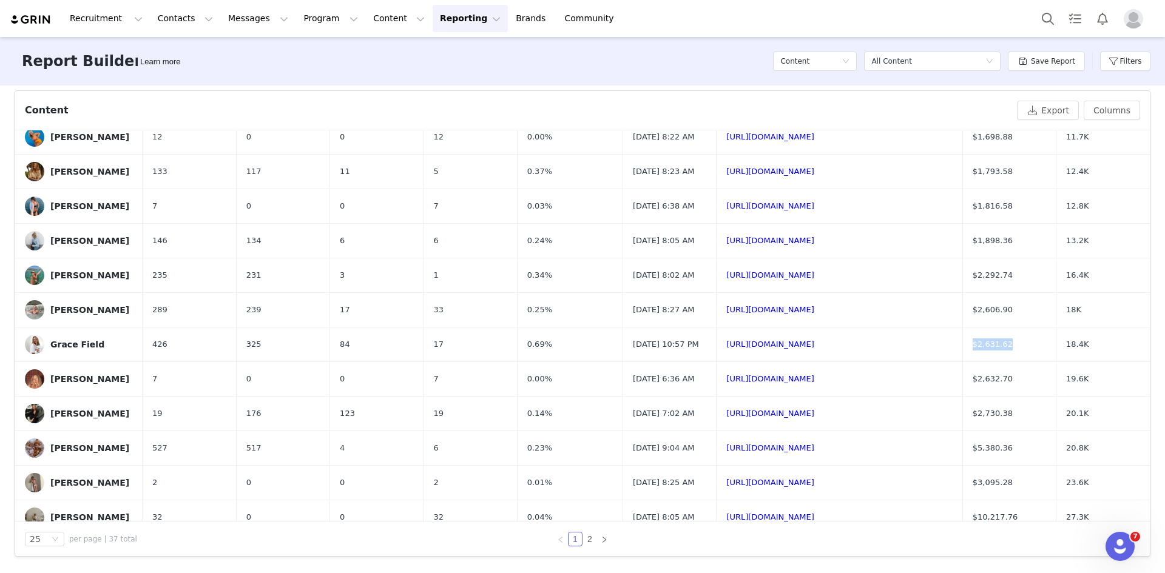
scroll to position [364, 0]
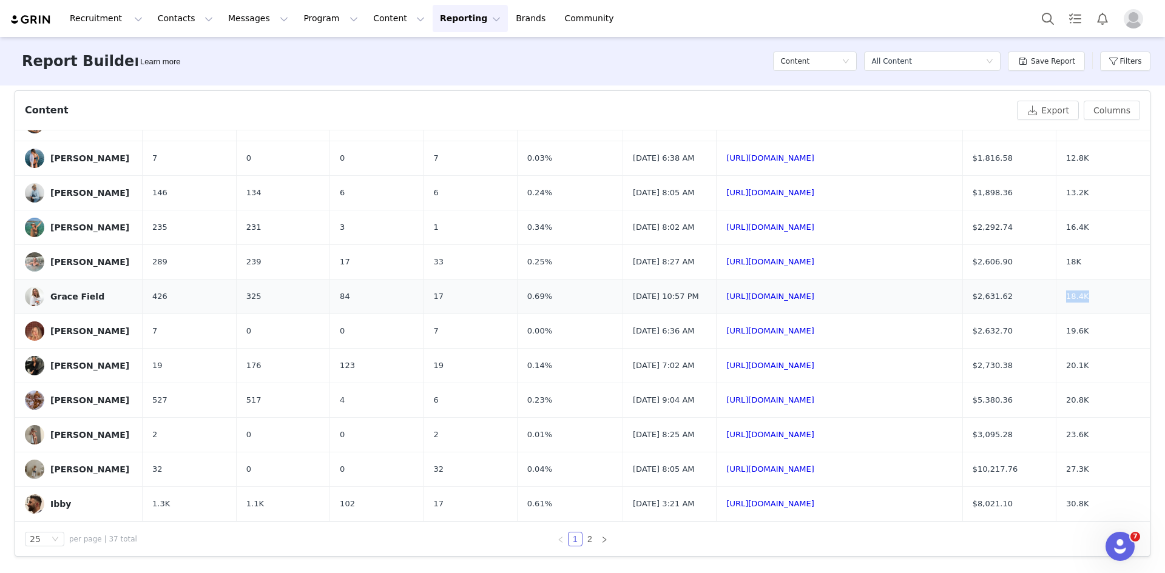
drag, startPoint x: 1101, startPoint y: 363, endPoint x: 1055, endPoint y: 353, distance: 47.7
click at [1067, 314] on td "18.4K" at bounding box center [1102, 297] width 93 height 35
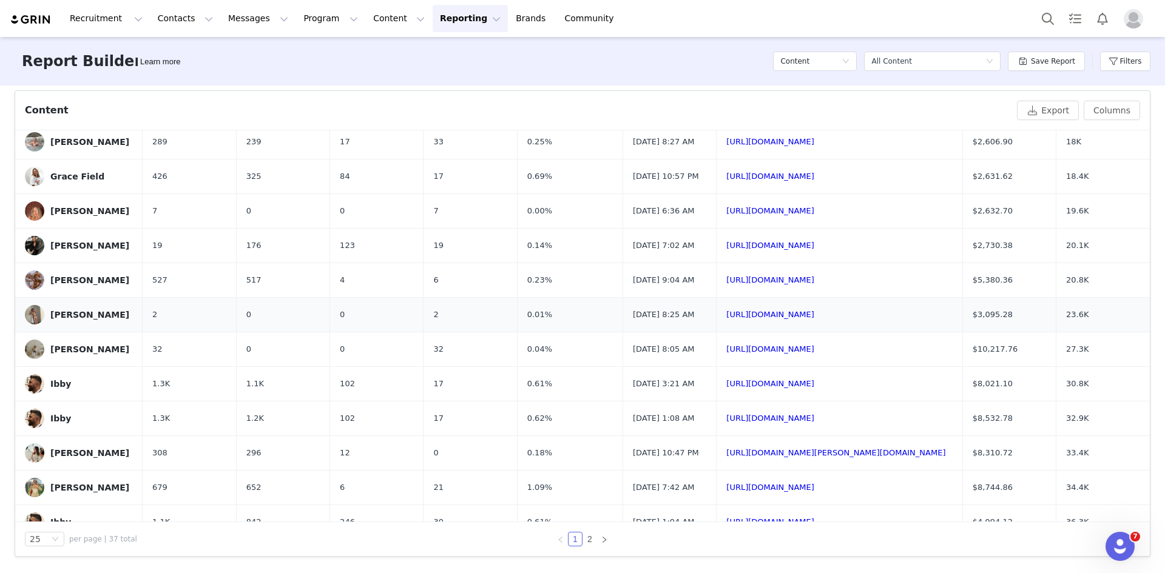
scroll to position [485, 0]
drag, startPoint x: 255, startPoint y: 238, endPoint x: 230, endPoint y: 238, distance: 25.5
click at [236, 193] on td "325" at bounding box center [282, 175] width 93 height 35
drag, startPoint x: 342, startPoint y: 239, endPoint x: 322, endPoint y: 239, distance: 19.4
click at [330, 193] on td "84" at bounding box center [376, 175] width 93 height 35
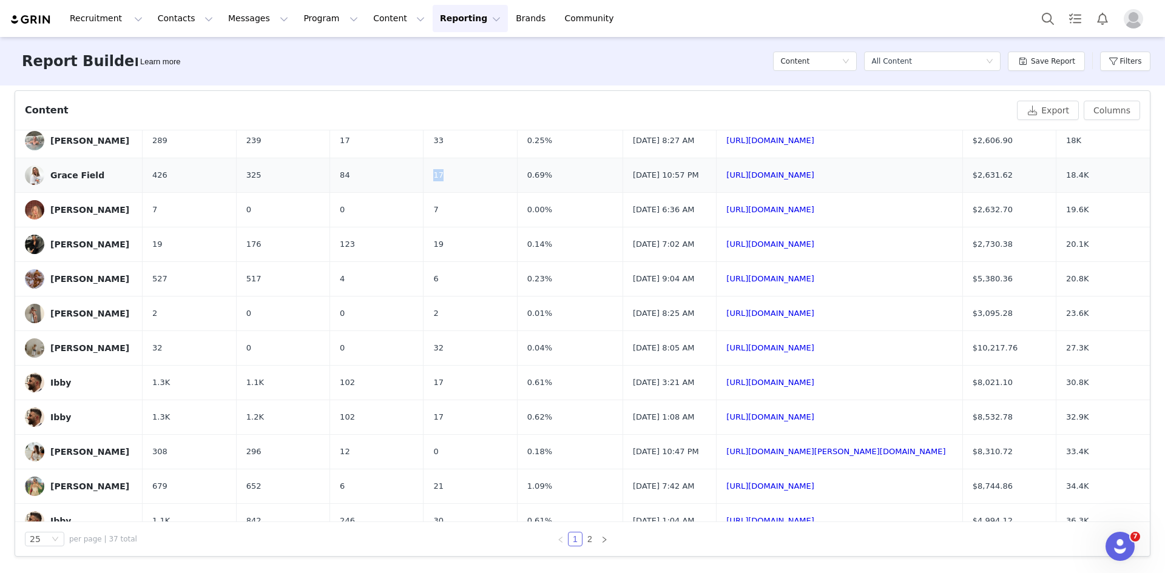
drag, startPoint x: 451, startPoint y: 238, endPoint x: 400, endPoint y: 241, distance: 51.1
click at [400, 193] on tr "Grace Field 426 325 84 17 0.69% [DATE] 10:57 PM [URL][DOMAIN_NAME] $2,631.62 18…" at bounding box center [582, 175] width 1135 height 35
drag, startPoint x: 536, startPoint y: 237, endPoint x: 491, endPoint y: 239, distance: 45.0
click at [491, 193] on tr "Grace Field 426 325 84 17 0.69% [DATE] 10:57 PM [URL][DOMAIN_NAME] $2,631.62 18…" at bounding box center [582, 175] width 1135 height 35
